Goal: Task Accomplishment & Management: Complete application form

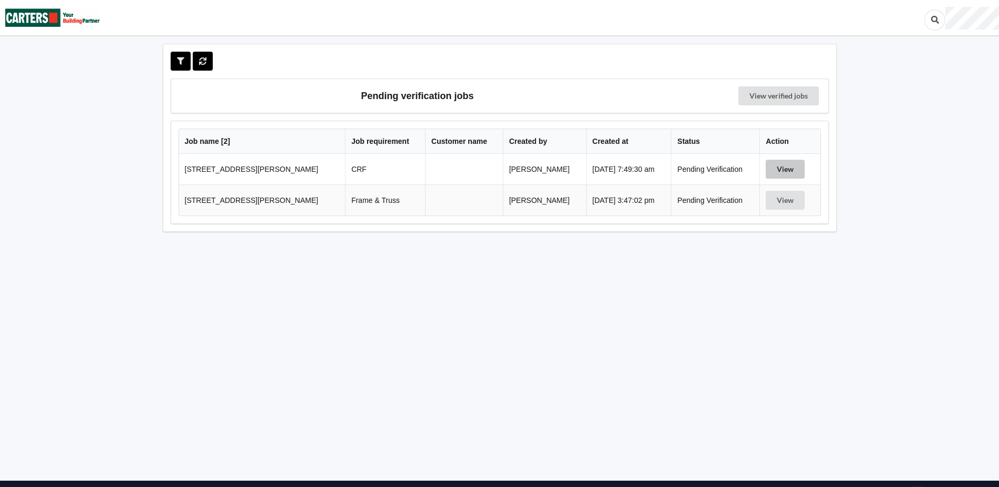
click at [777, 170] on button "View" at bounding box center [785, 169] width 39 height 19
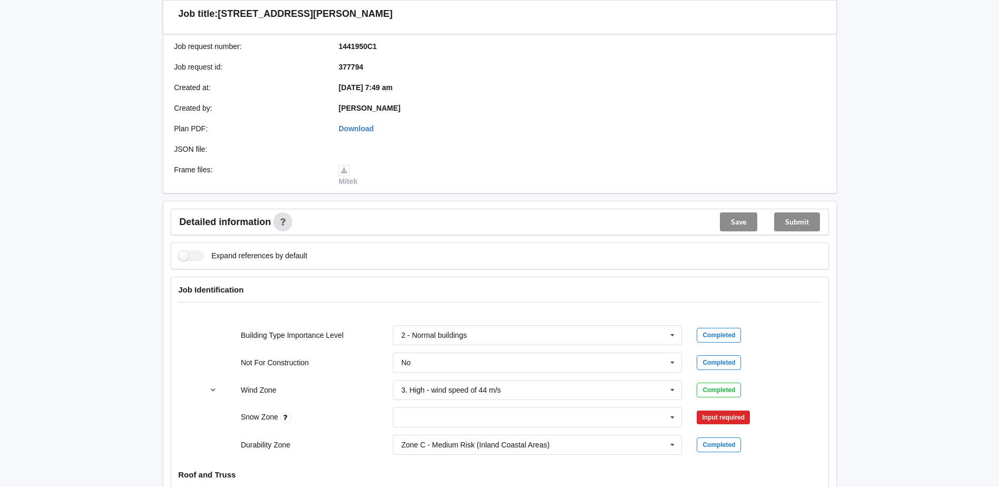
scroll to position [211, 0]
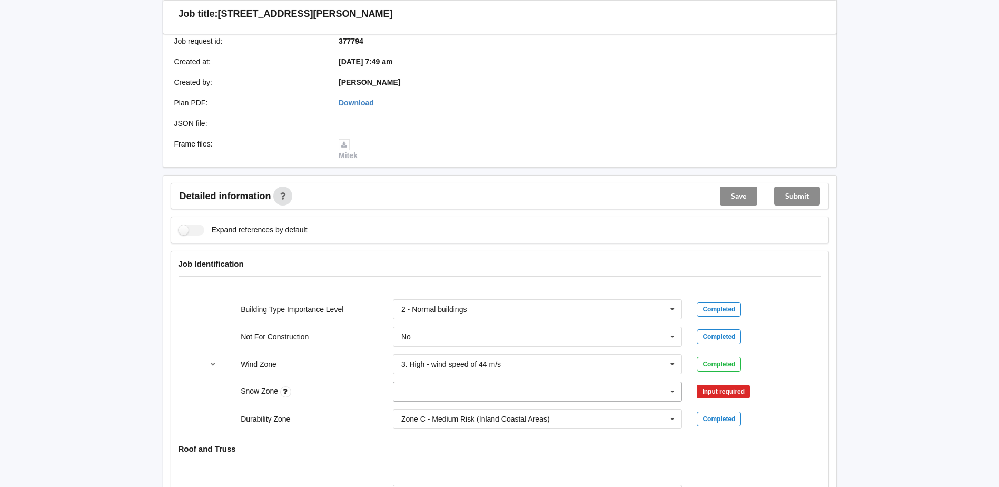
click at [675, 394] on icon at bounding box center [673, 391] width 16 height 19
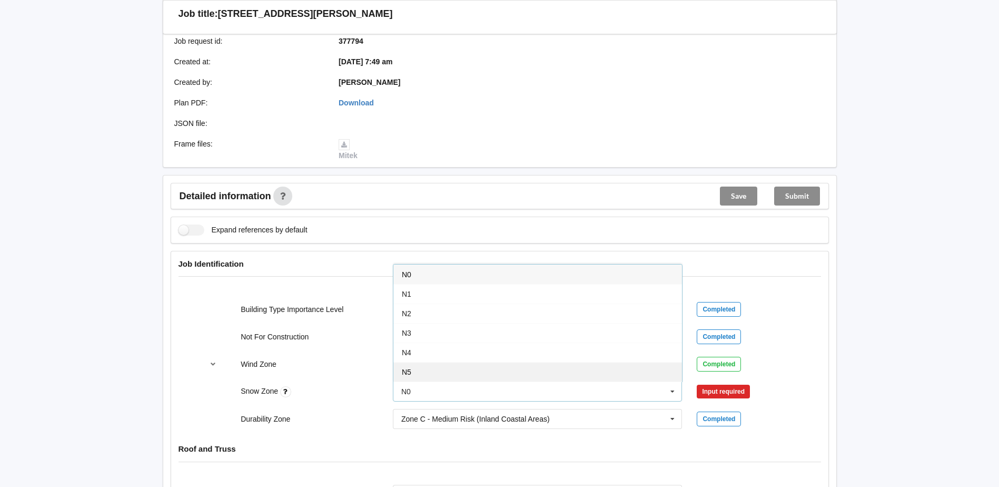
click at [412, 374] on div "N5" at bounding box center [537, 371] width 289 height 19
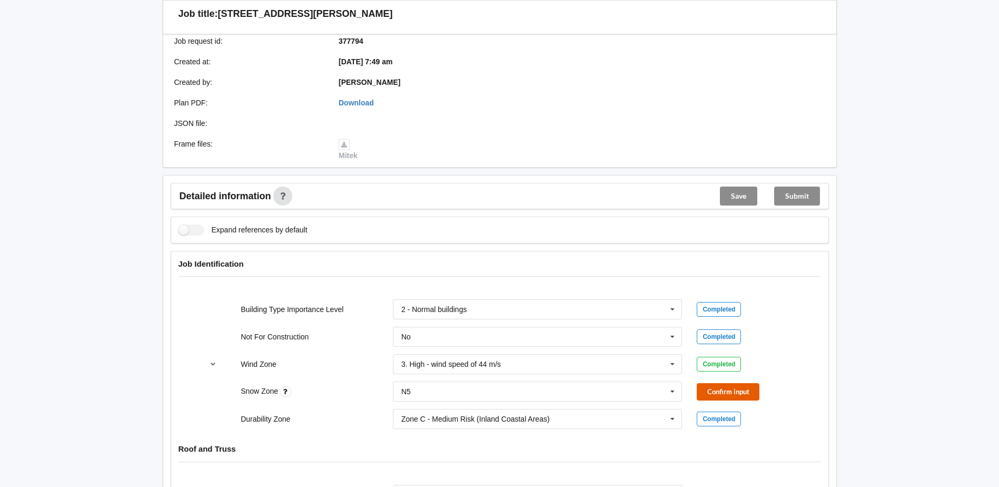
click at [753, 390] on button "Confirm input" at bounding box center [728, 391] width 63 height 17
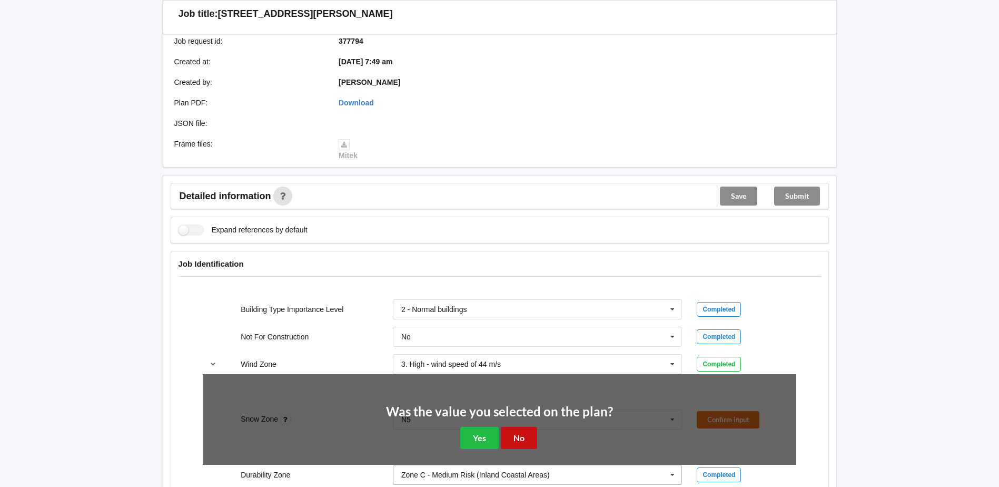
drag, startPoint x: 515, startPoint y: 429, endPoint x: 531, endPoint y: 426, distance: 17.1
click at [515, 429] on button "No" at bounding box center [519, 438] width 36 height 22
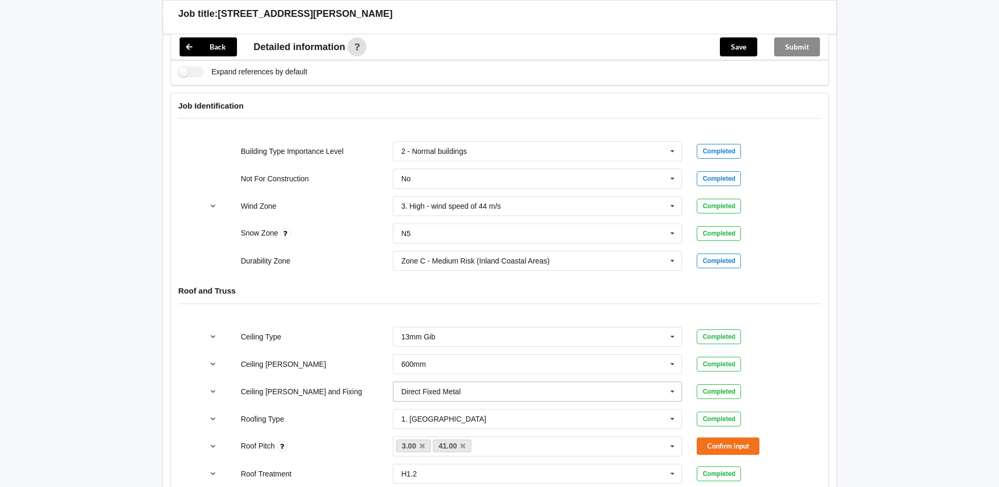
scroll to position [421, 0]
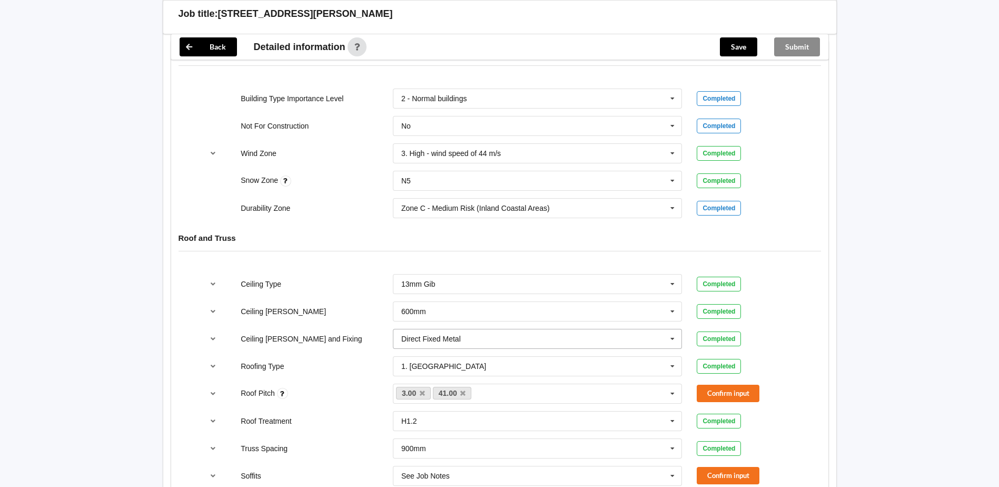
click at [671, 340] on icon at bounding box center [673, 338] width 16 height 19
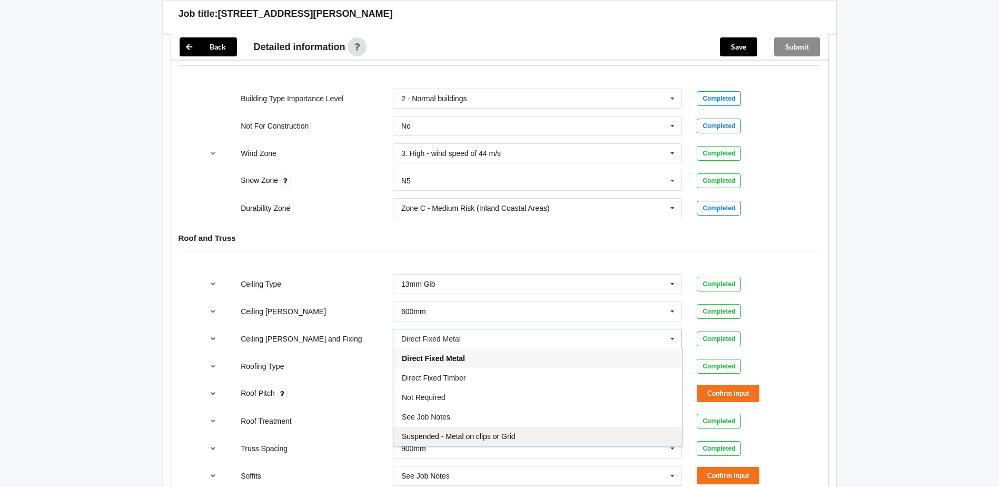
click at [533, 433] on div "Suspended - Metal on clips or Grid" at bounding box center [537, 435] width 289 height 19
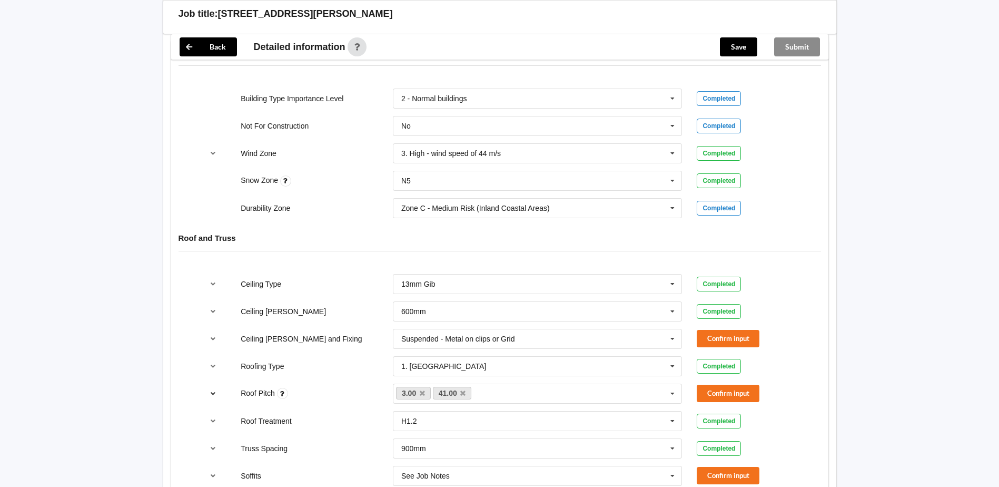
click at [209, 394] on icon "reference-toggle" at bounding box center [213, 393] width 9 height 6
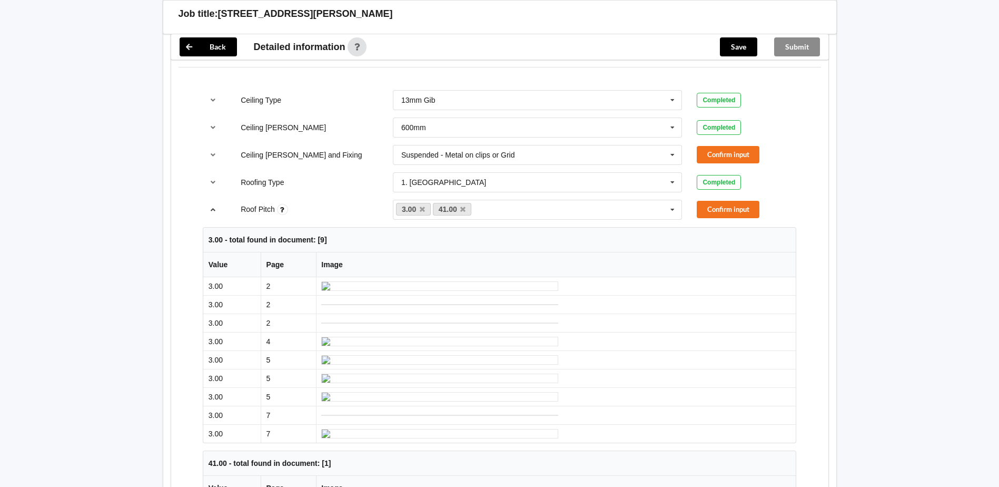
scroll to position [579, 0]
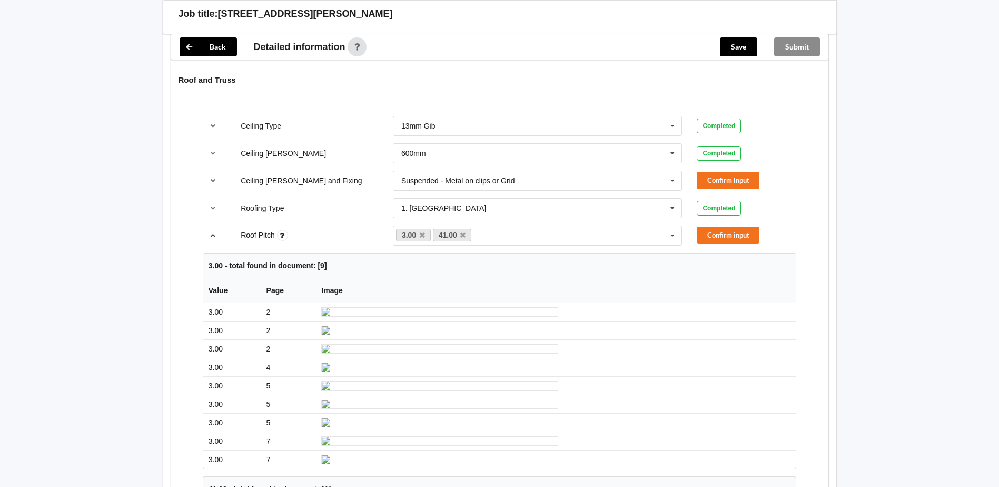
click at [214, 238] on icon "reference-toggle" at bounding box center [213, 235] width 9 height 6
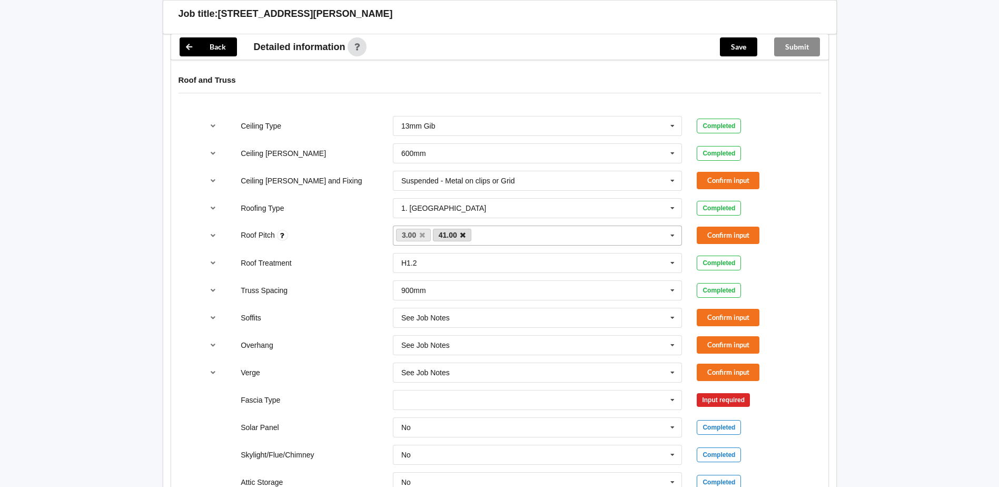
click at [461, 236] on icon at bounding box center [462, 235] width 5 height 7
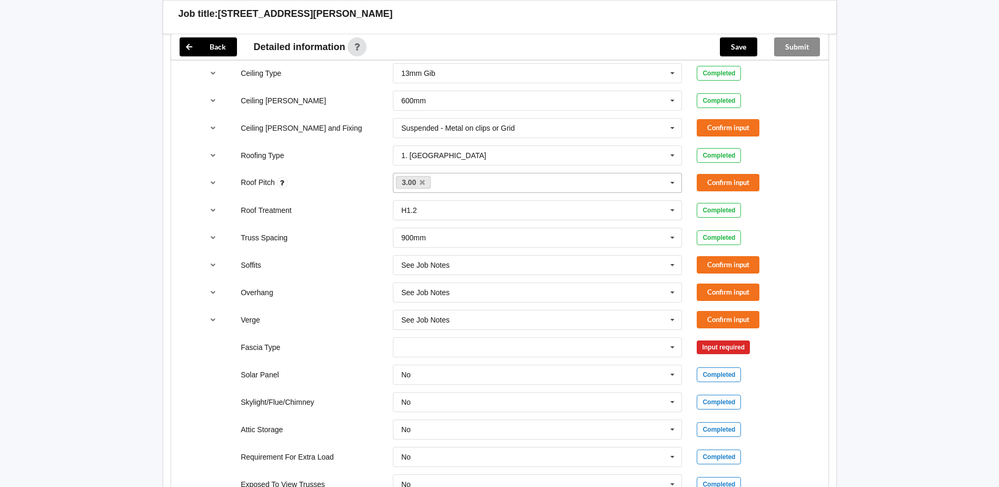
scroll to position [685, 0]
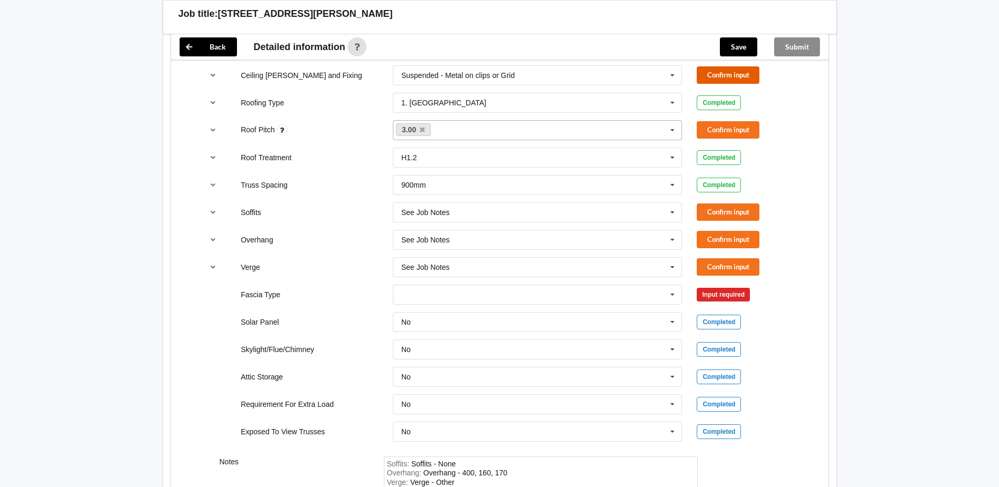
click at [719, 77] on button "Confirm input" at bounding box center [728, 74] width 63 height 17
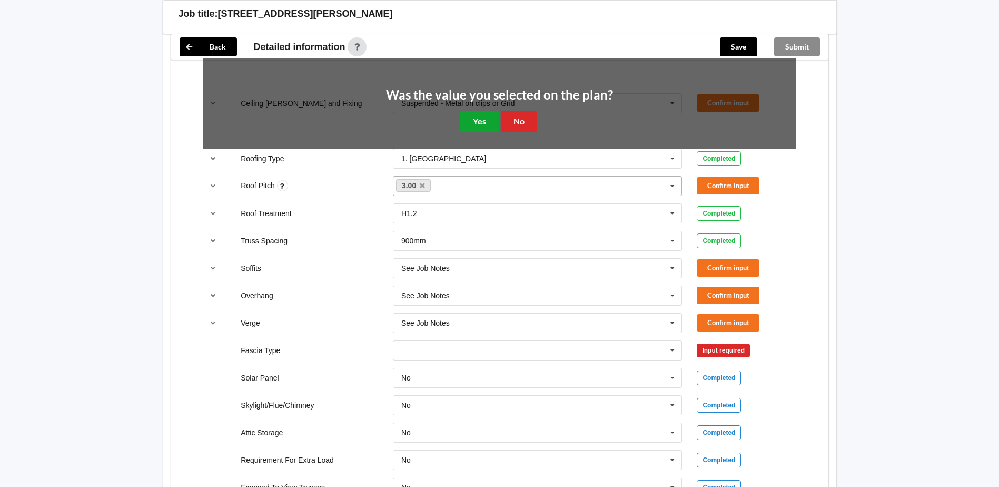
click at [485, 121] on button "Yes" at bounding box center [479, 122] width 38 height 22
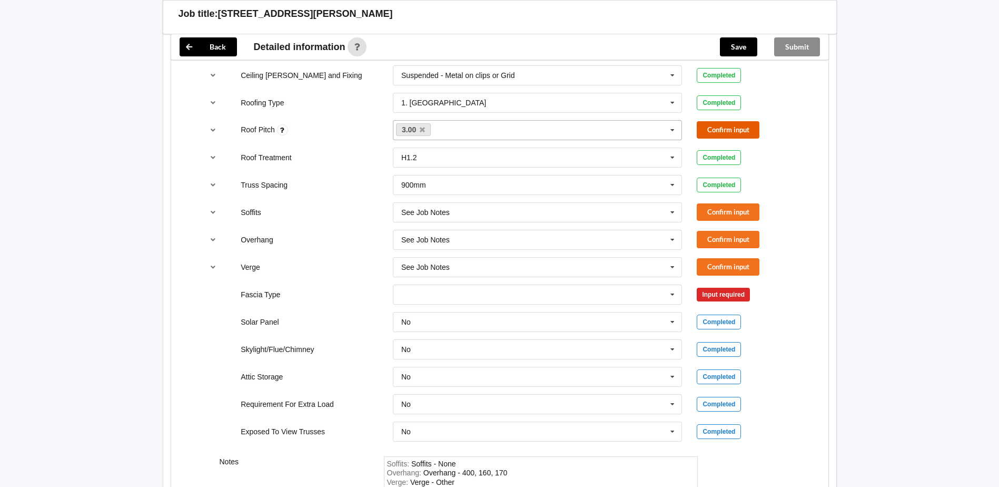
click at [711, 129] on button "Confirm input" at bounding box center [728, 129] width 63 height 17
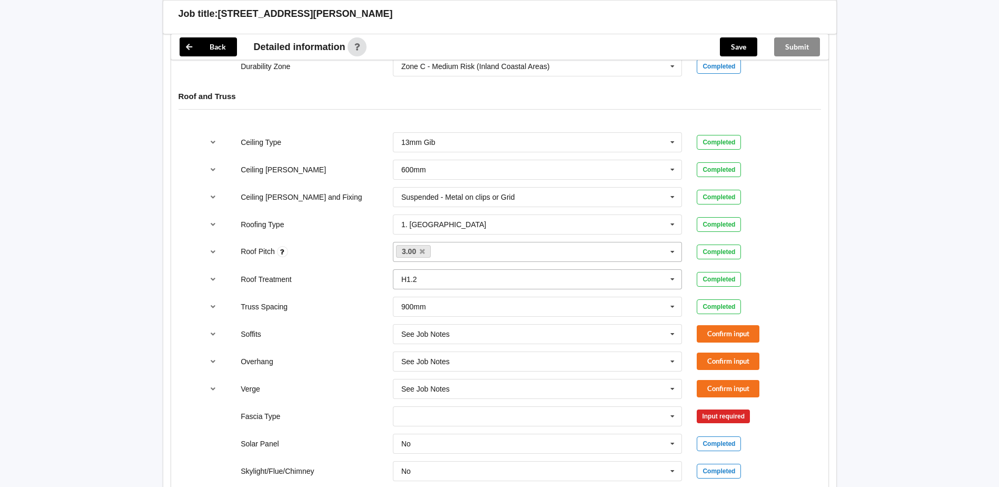
scroll to position [581, 0]
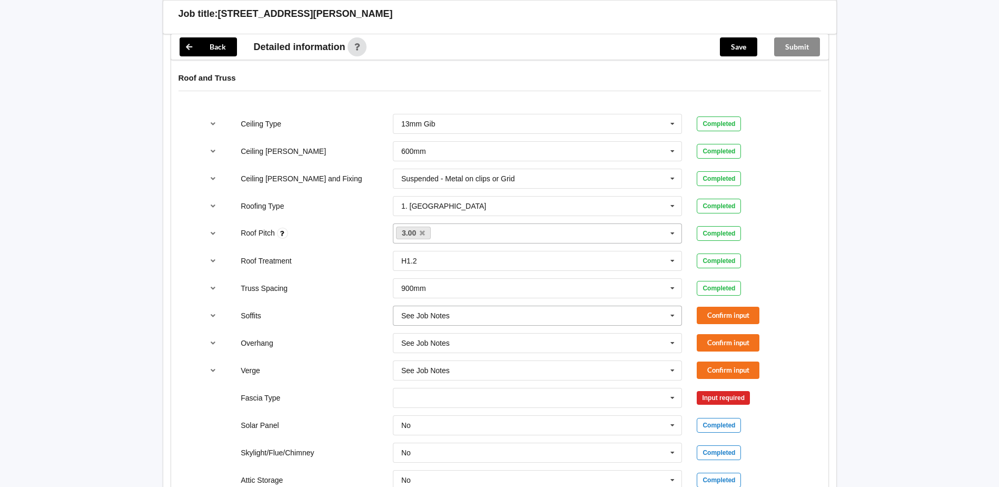
click at [673, 319] on icon at bounding box center [673, 315] width 16 height 19
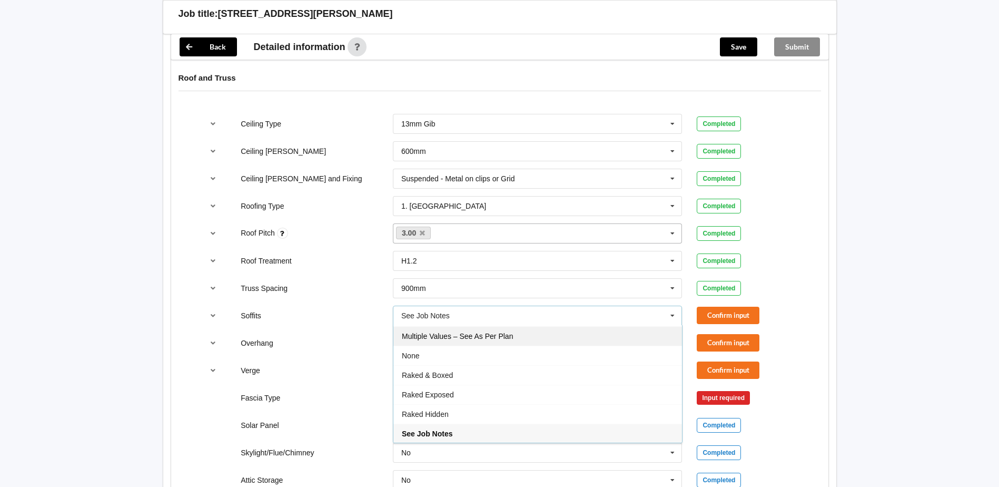
click at [488, 343] on div "Multiple Values – See As Per Plan" at bounding box center [537, 335] width 289 height 19
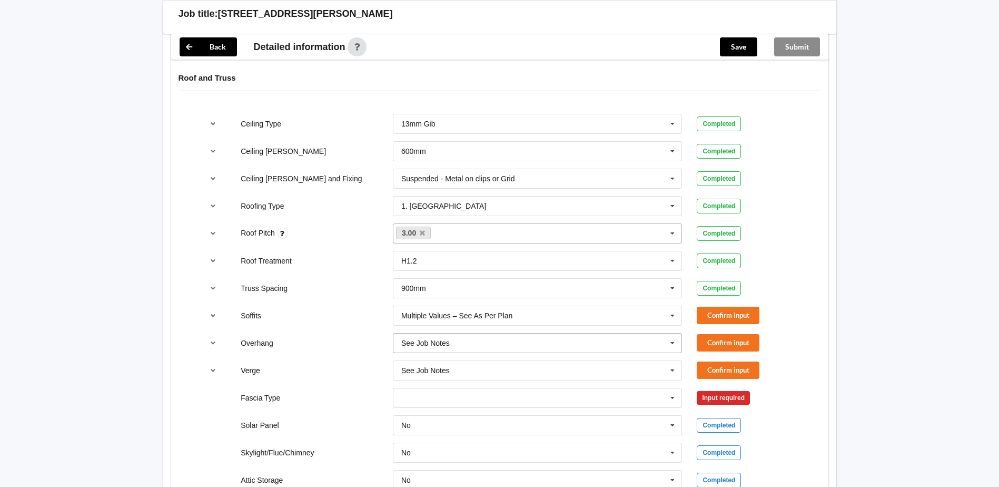
click at [672, 346] on icon at bounding box center [673, 342] width 16 height 19
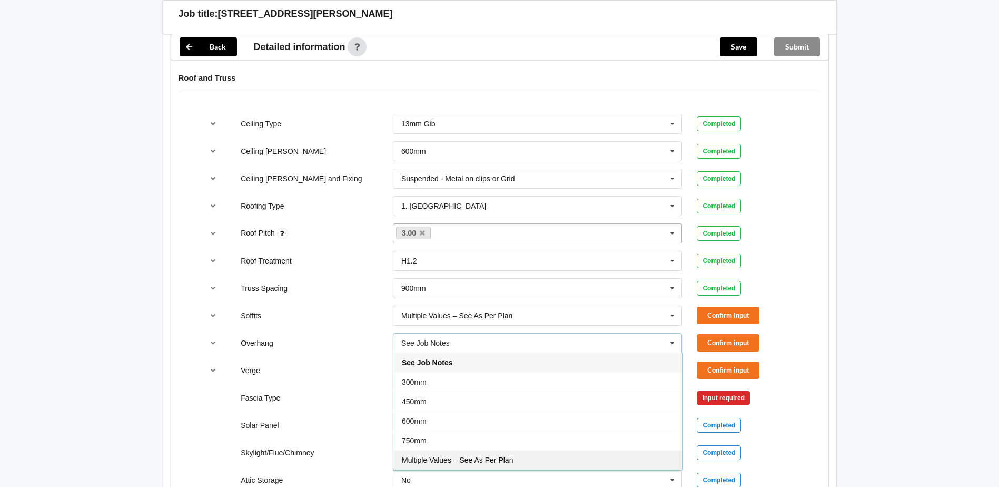
click at [474, 457] on span "Multiple Values – See As Per Plan" at bounding box center [457, 460] width 111 height 8
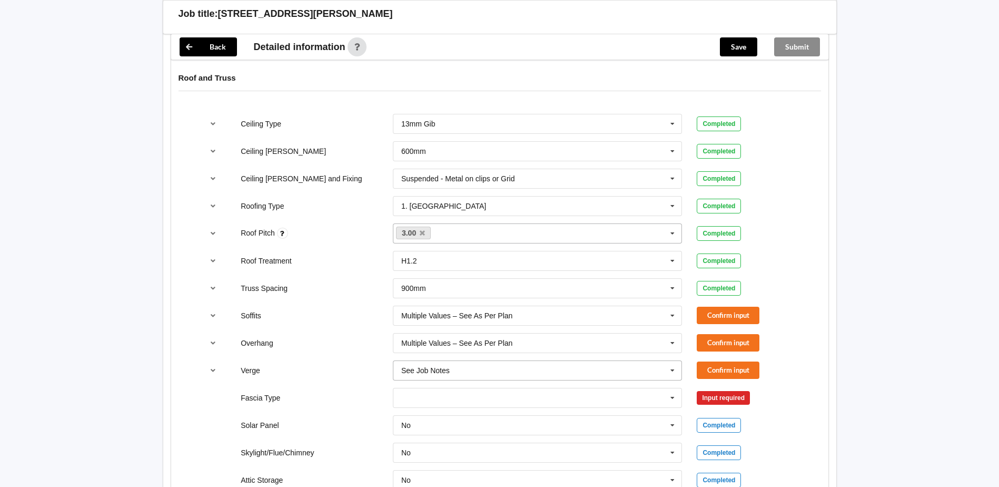
click at [674, 370] on icon at bounding box center [673, 370] width 16 height 19
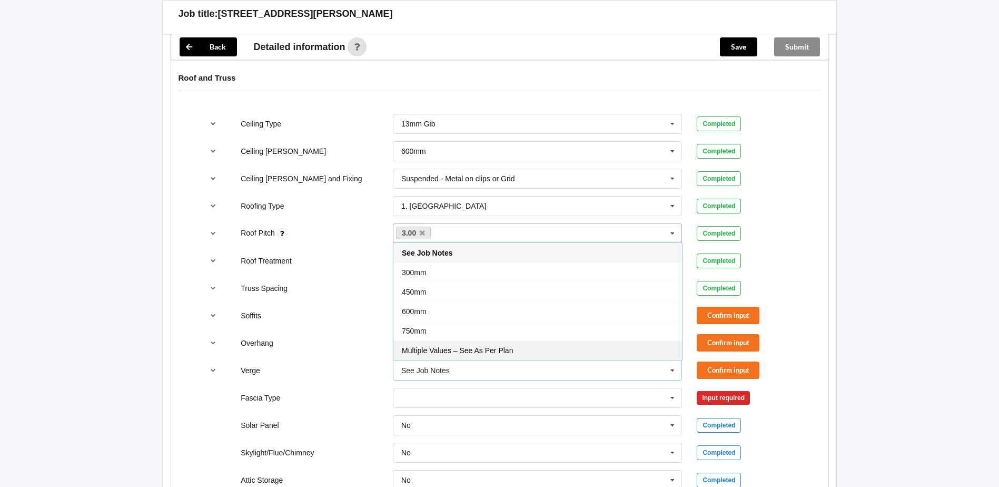
click at [522, 352] on div "Multiple Values – See As Per Plan" at bounding box center [537, 349] width 289 height 19
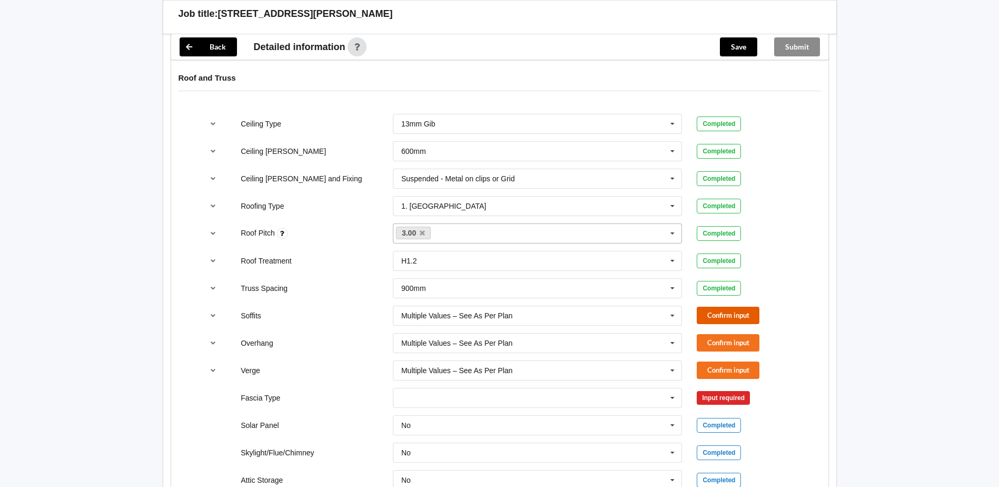
click at [725, 314] on button "Confirm input" at bounding box center [728, 315] width 63 height 17
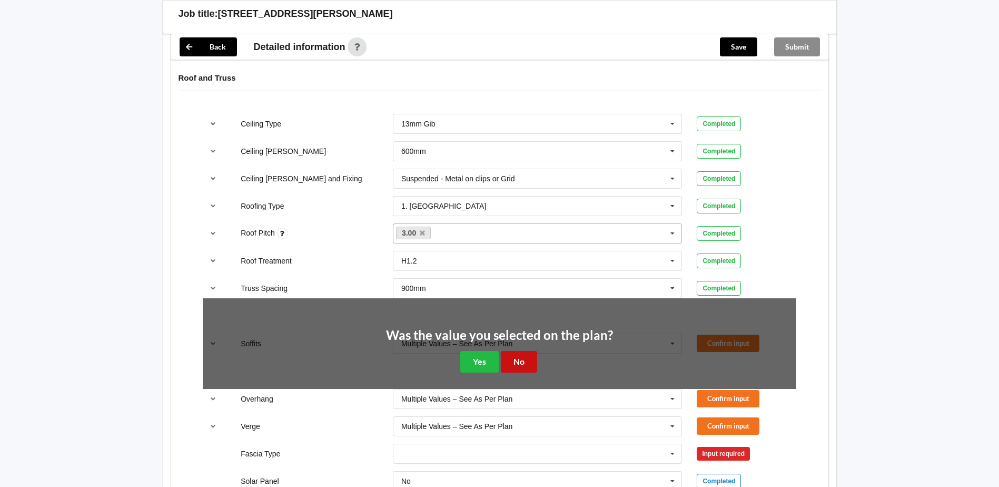
click at [524, 359] on button "No" at bounding box center [519, 362] width 36 height 22
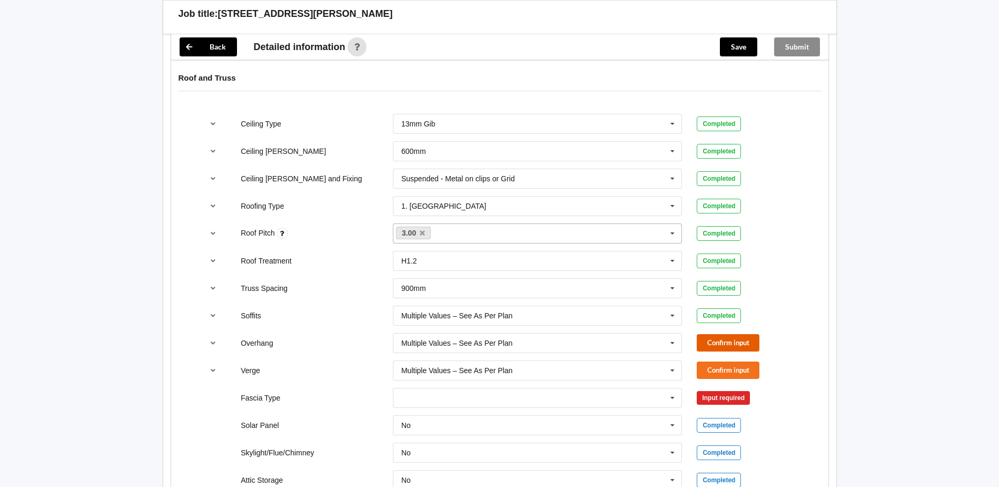
click at [718, 346] on button "Confirm input" at bounding box center [728, 342] width 63 height 17
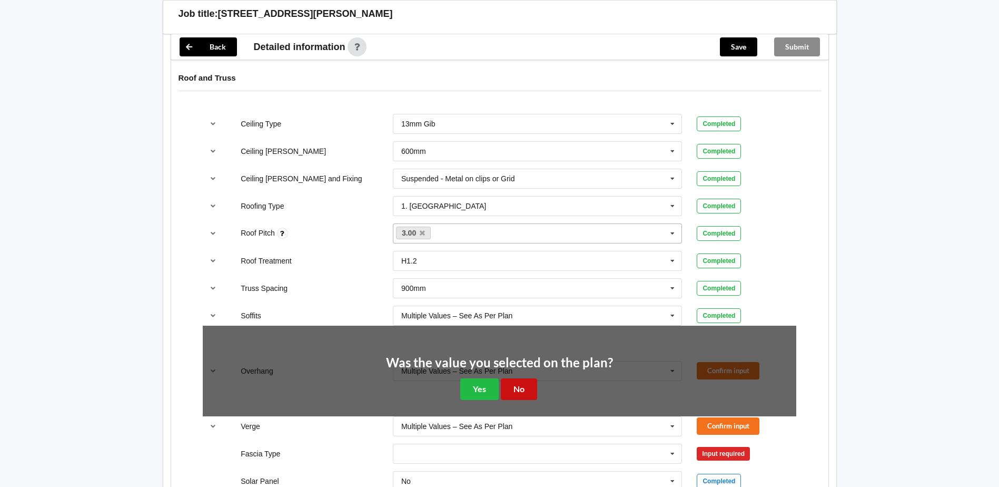
click at [510, 388] on button "No" at bounding box center [519, 389] width 36 height 22
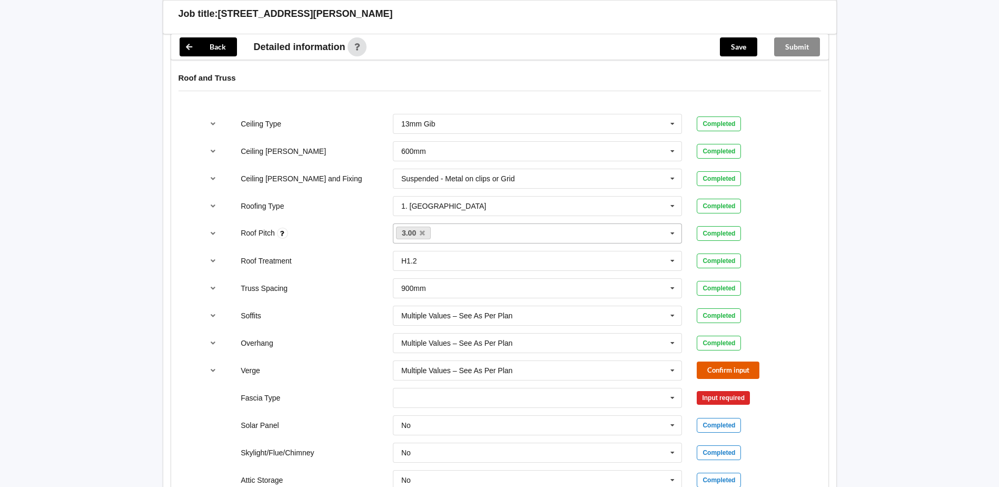
click at [729, 374] on button "Confirm input" at bounding box center [728, 369] width 63 height 17
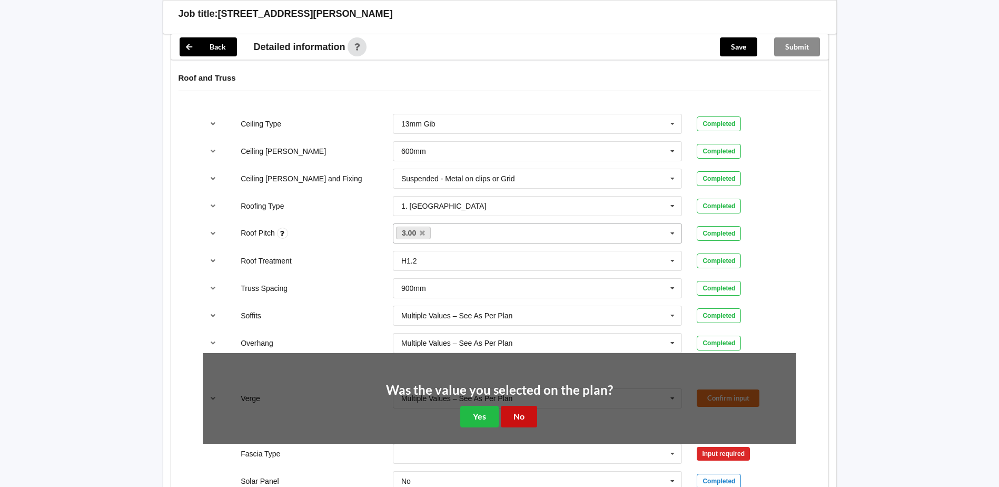
click at [521, 414] on button "No" at bounding box center [519, 417] width 36 height 22
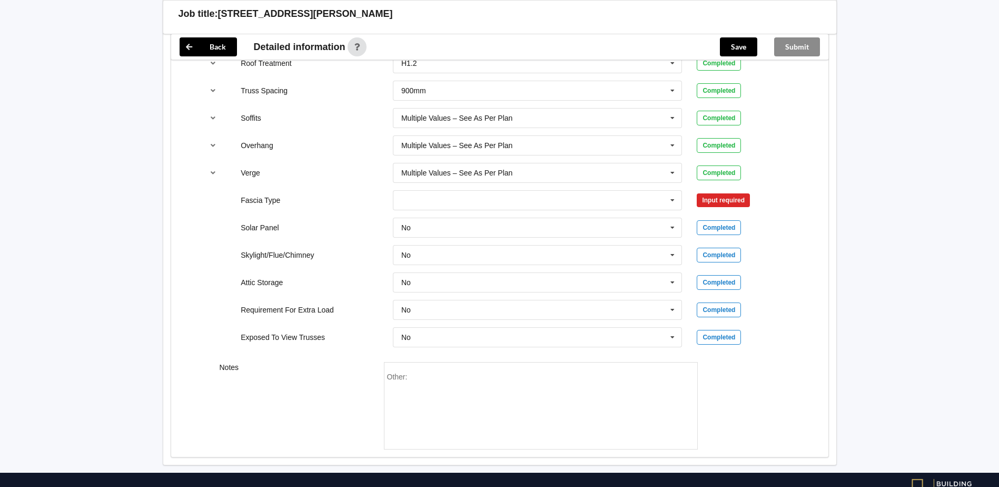
scroll to position [792, 0]
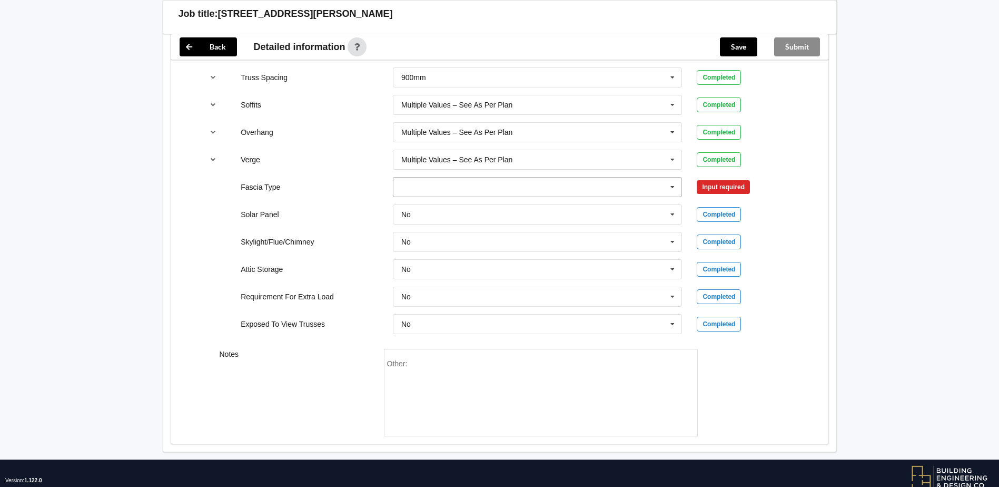
click at [673, 187] on icon at bounding box center [673, 187] width 16 height 19
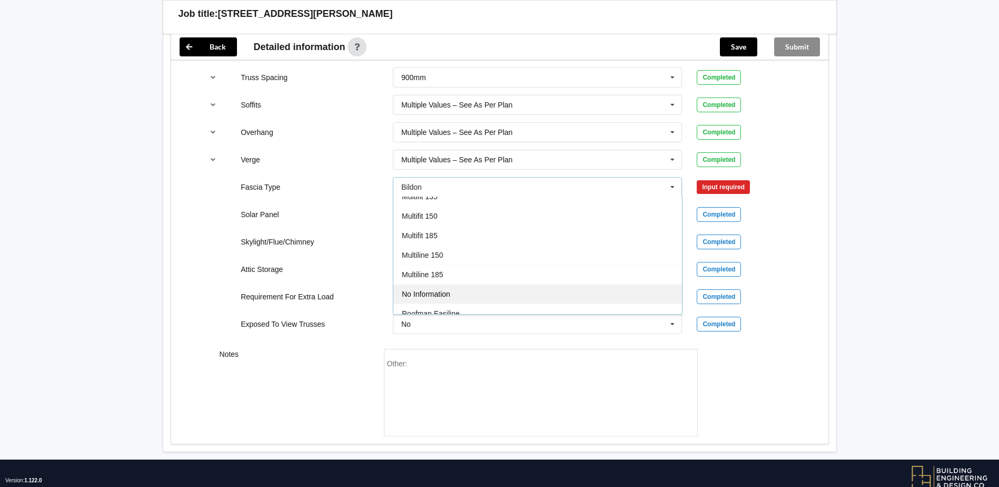
click at [461, 290] on div "No Information" at bounding box center [537, 293] width 289 height 19
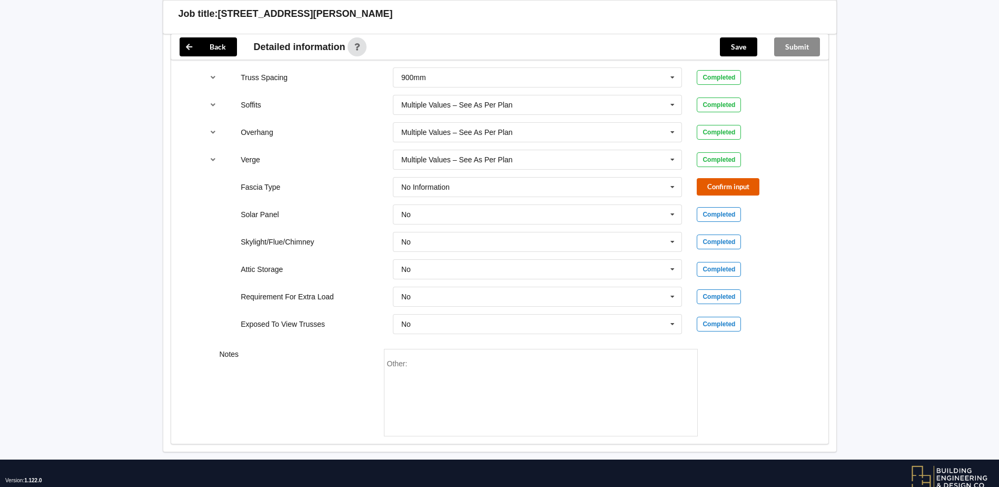
click at [711, 188] on button "Confirm input" at bounding box center [728, 186] width 63 height 17
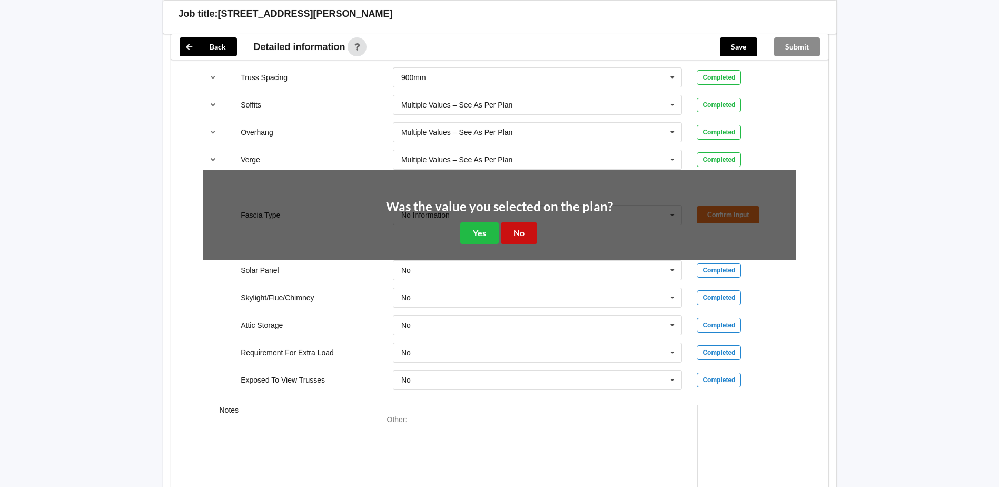
click at [524, 230] on button "No" at bounding box center [519, 233] width 36 height 22
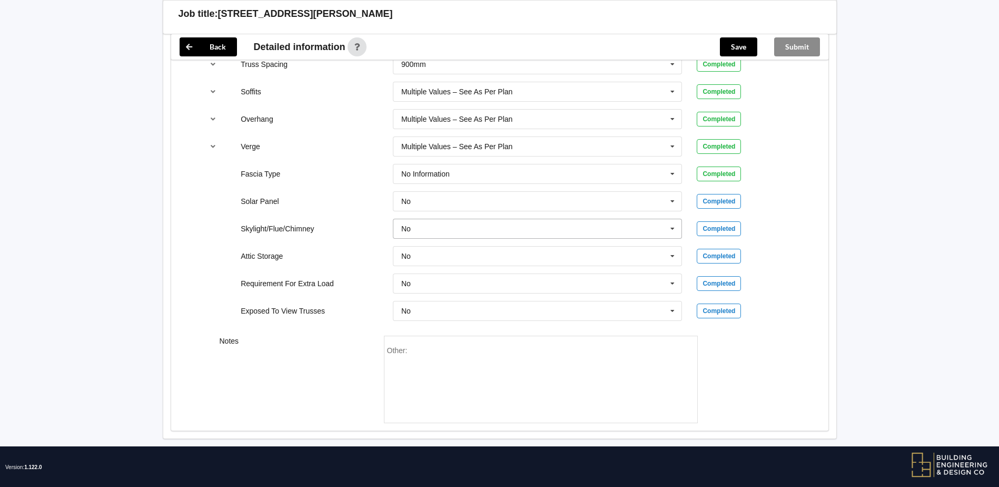
scroll to position [817, 0]
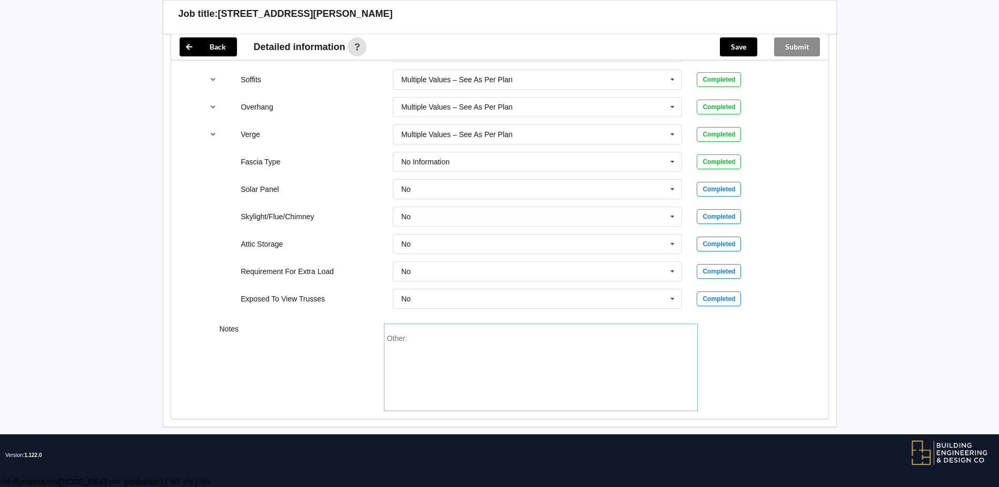
click at [420, 337] on div "Other:" at bounding box center [541, 371] width 308 height 74
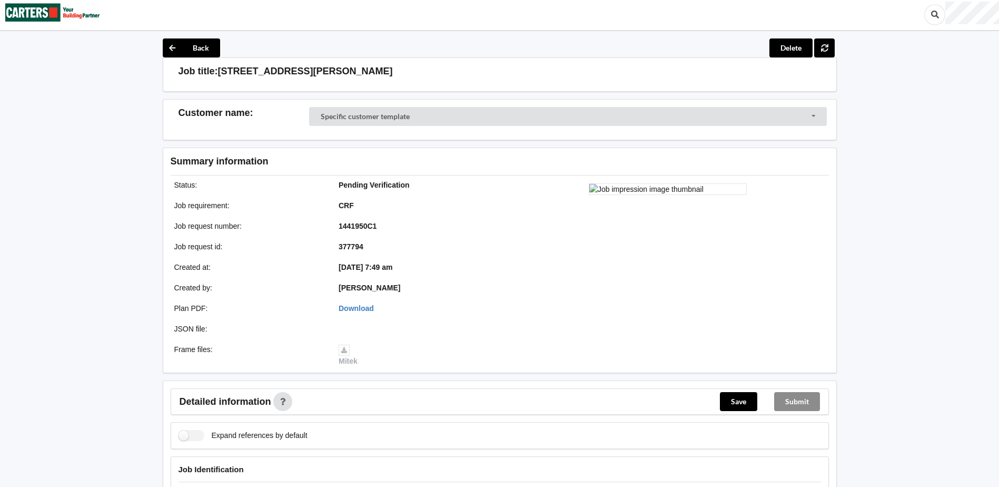
scroll to position [0, 0]
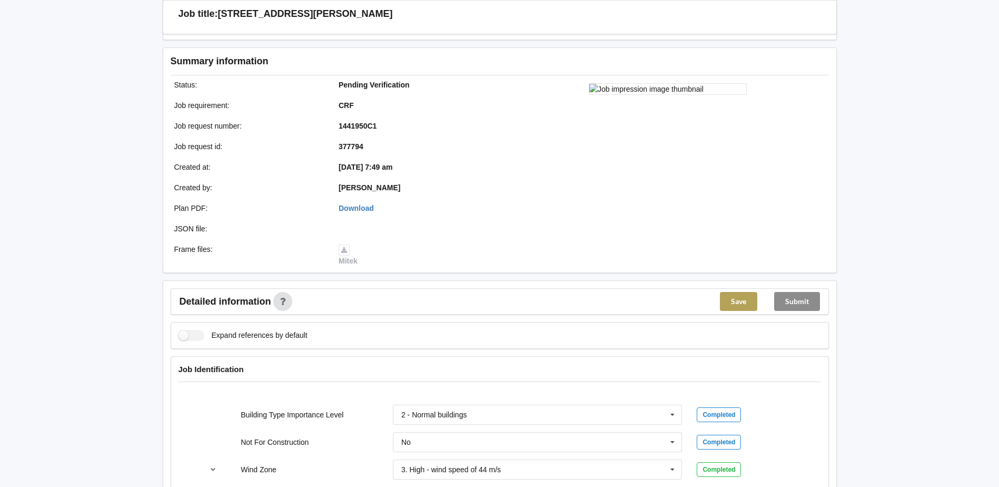
click at [733, 307] on button "Save" at bounding box center [738, 301] width 37 height 19
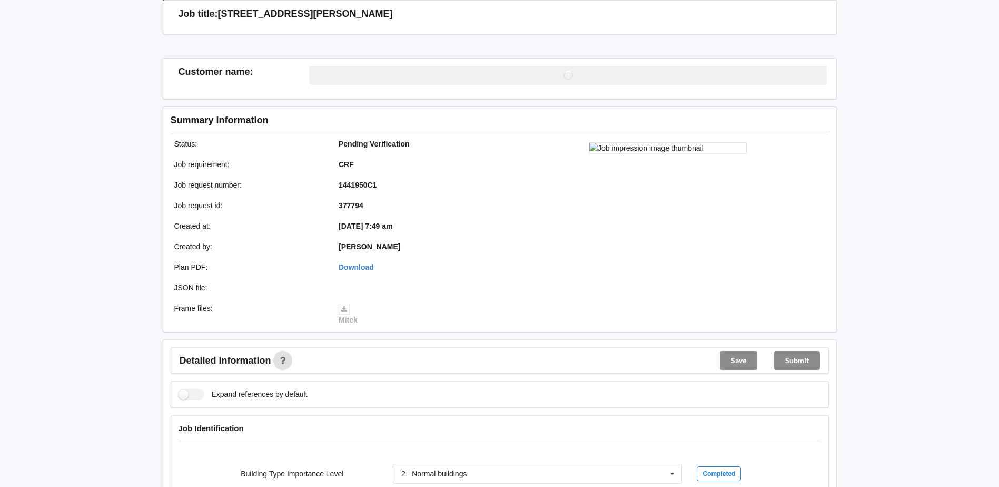
scroll to position [105, 0]
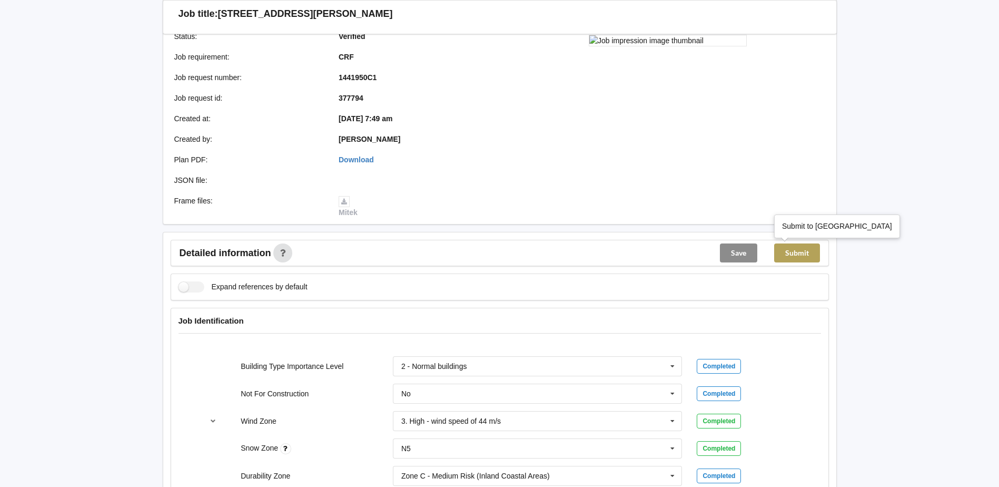
click at [801, 258] on button "Submit" at bounding box center [797, 252] width 46 height 19
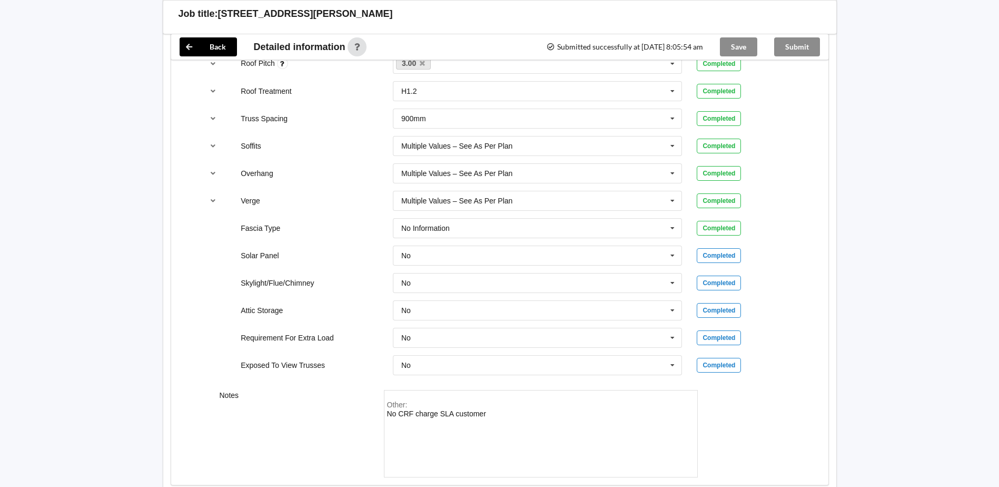
scroll to position [769, 0]
